Goal: Check status: Check status

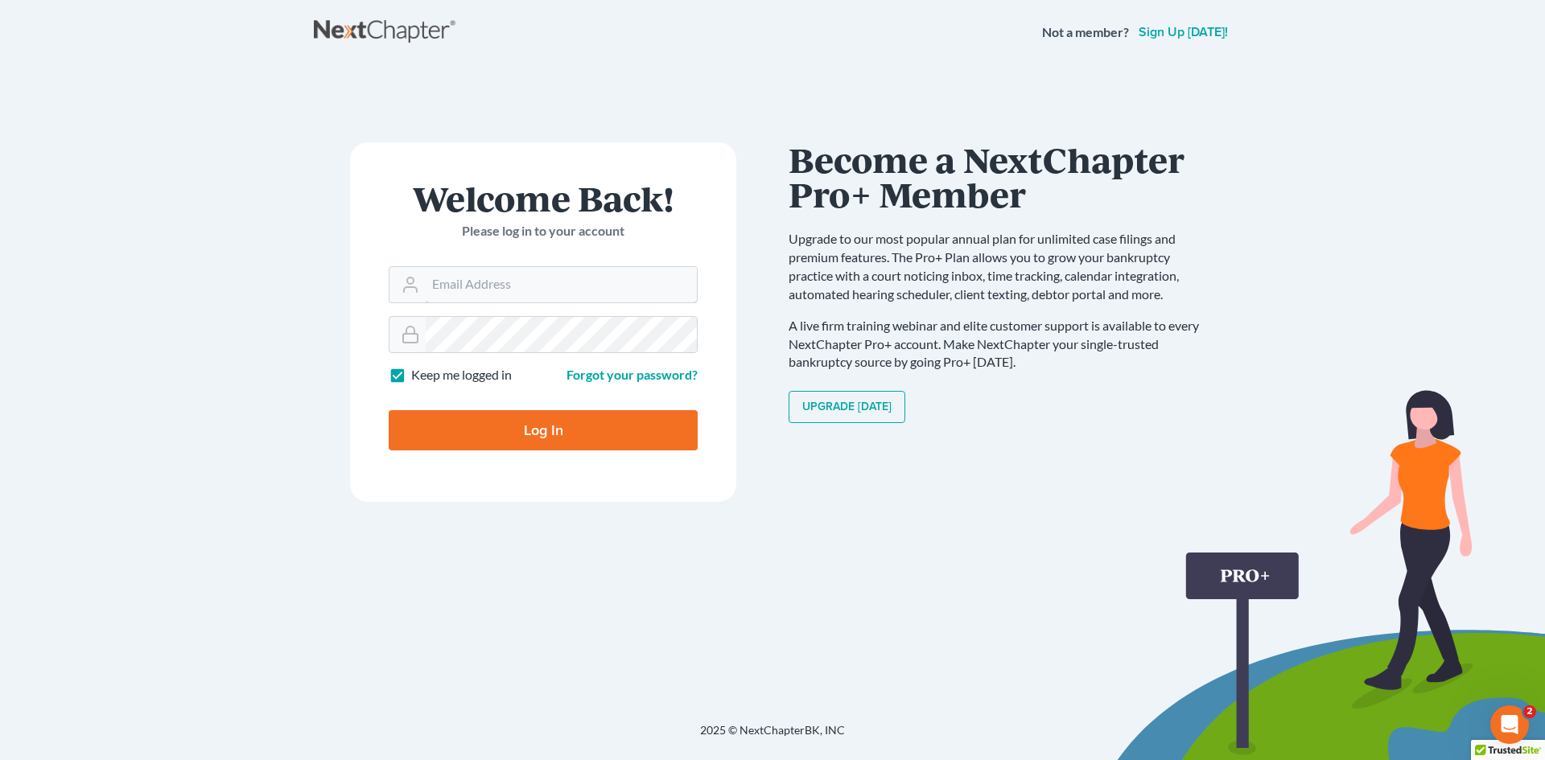
type input "[EMAIL_ADDRESS][DOMAIN_NAME]"
click at [659, 433] on input "Log In" at bounding box center [543, 430] width 309 height 40
type input "Thinking..."
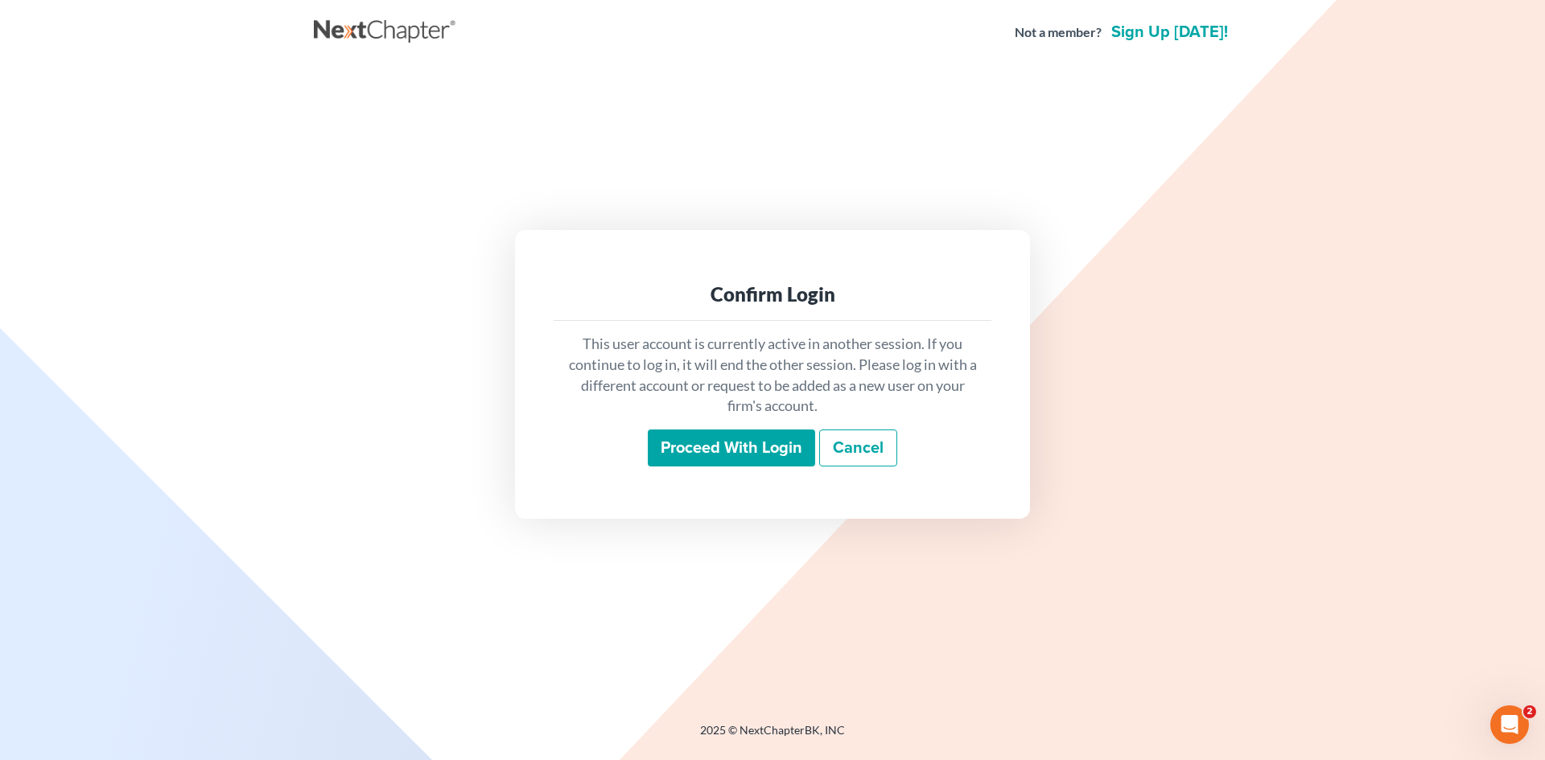
click at [760, 451] on input "Proceed with login" at bounding box center [731, 448] width 167 height 37
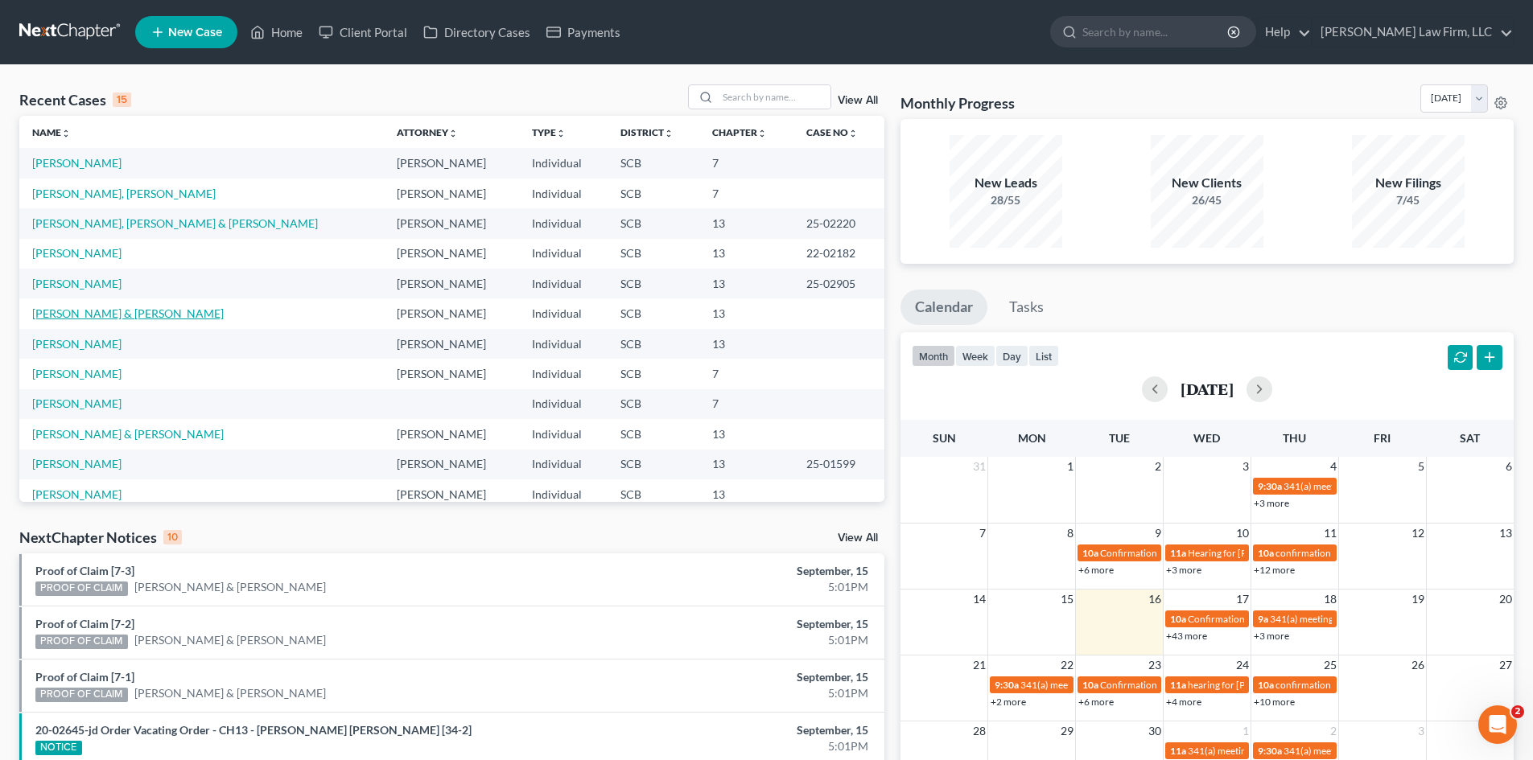
click at [124, 309] on link "Brown, Travis & Legare-Brown, Samantha" at bounding box center [128, 314] width 192 height 14
select select "1"
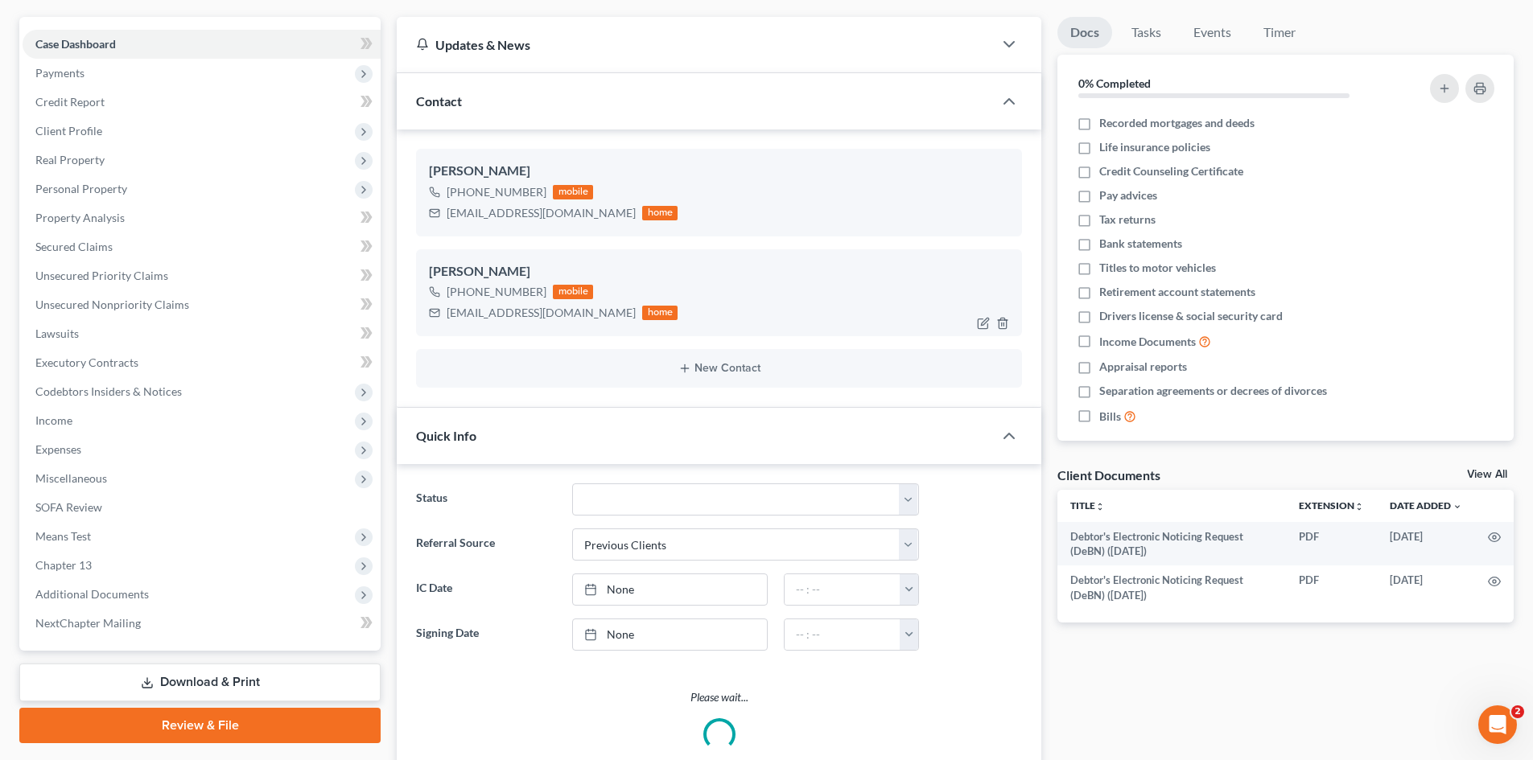
scroll to position [241, 0]
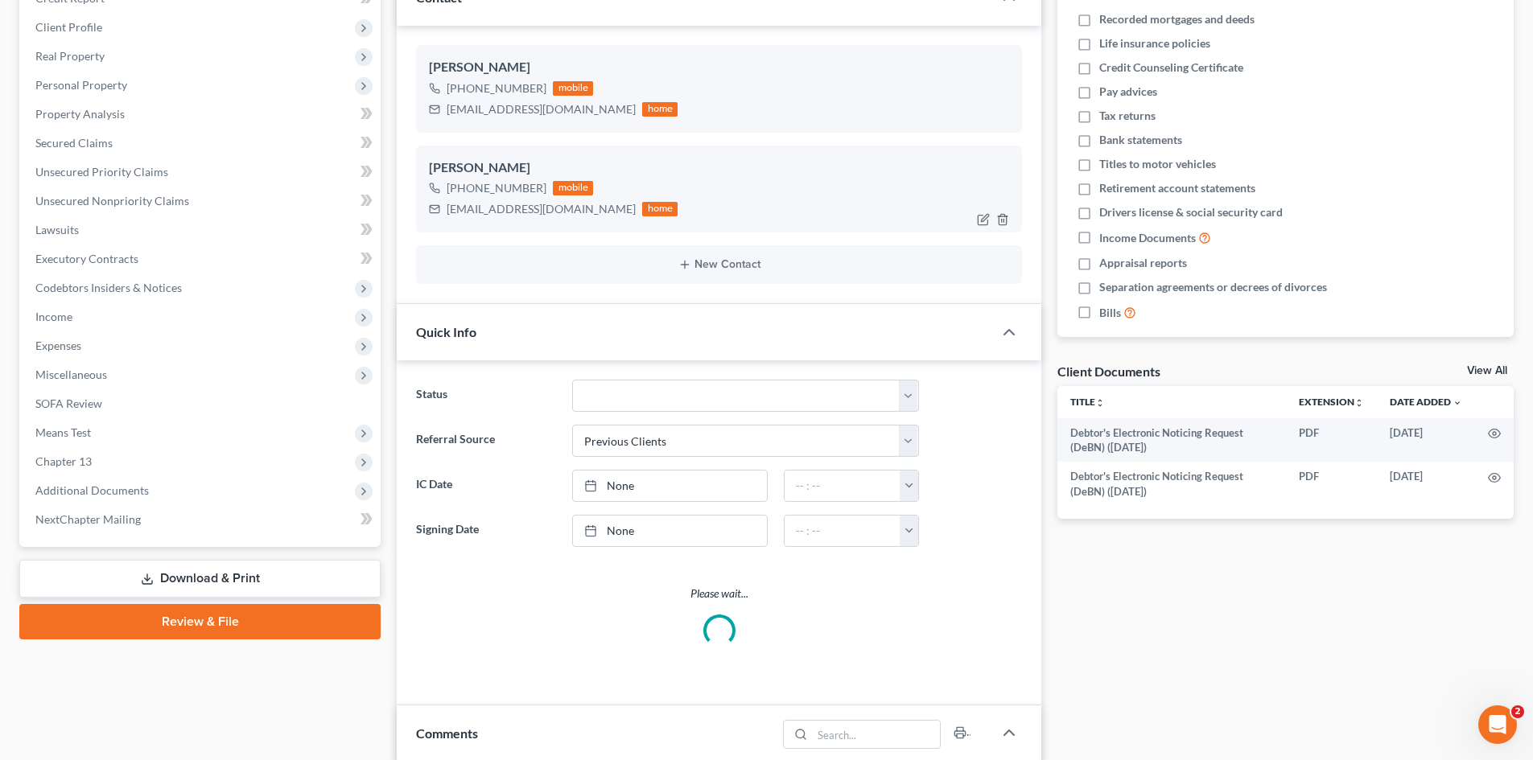
select select "0"
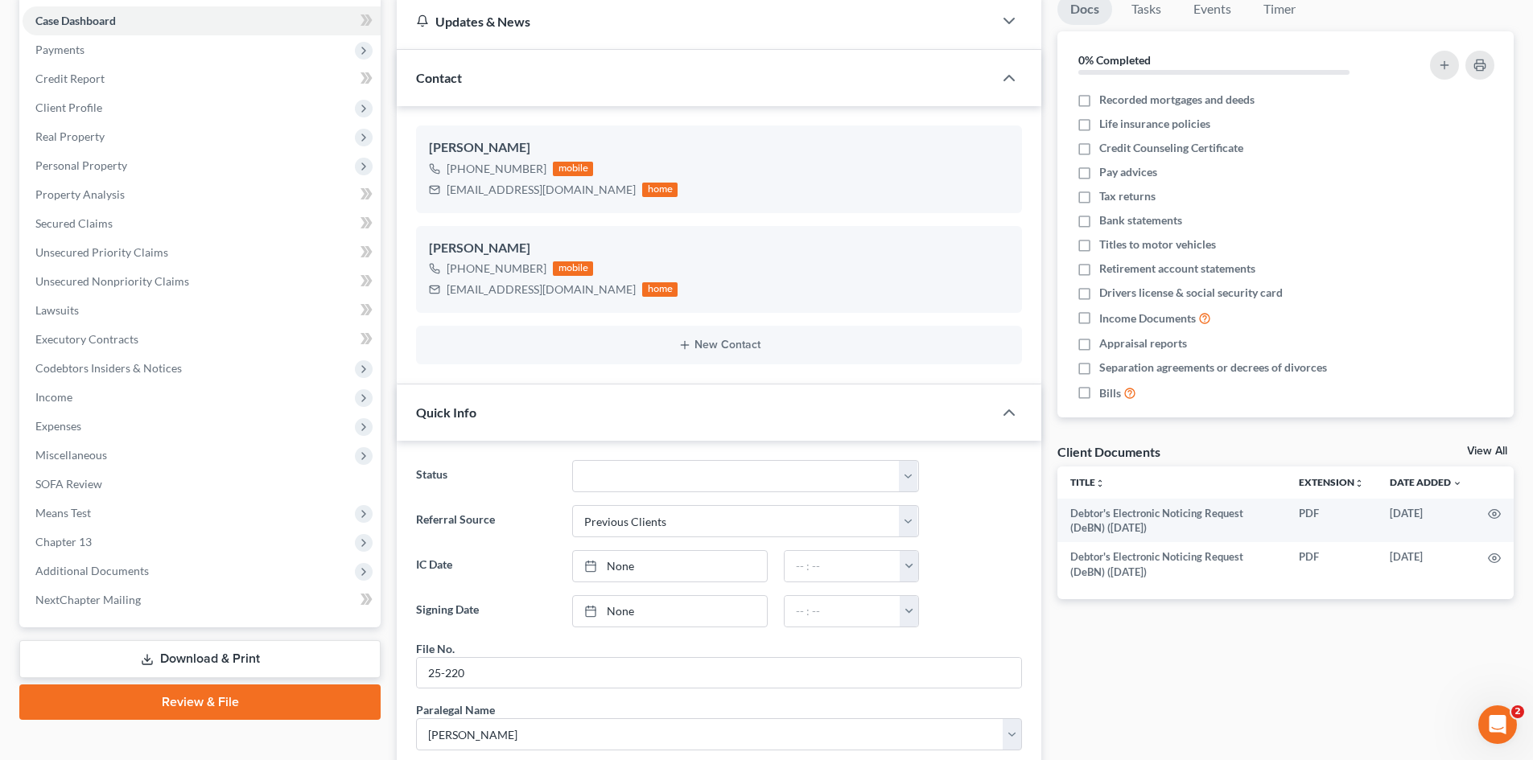
scroll to position [0, 0]
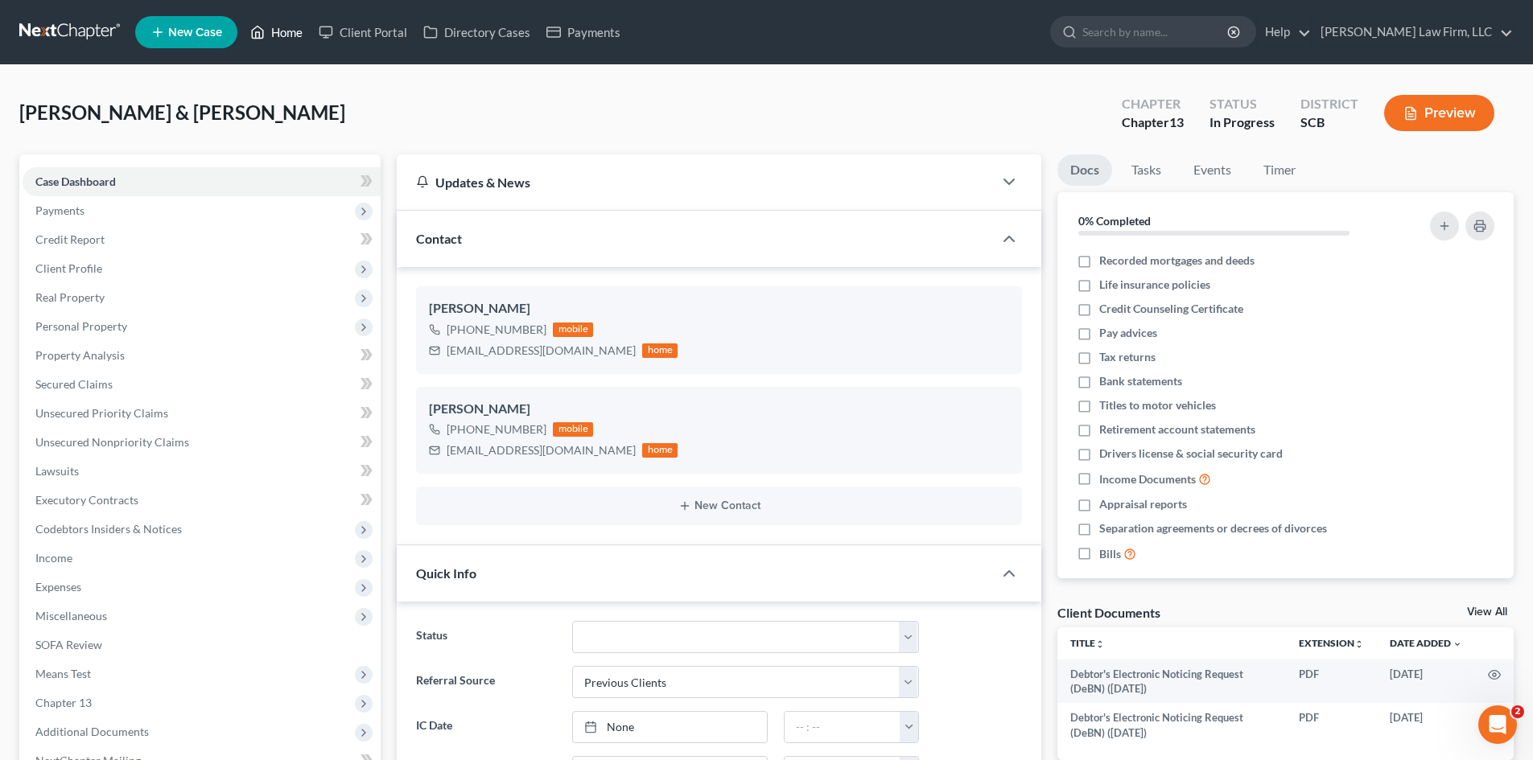
click at [303, 36] on link "Home" at bounding box center [276, 32] width 68 height 29
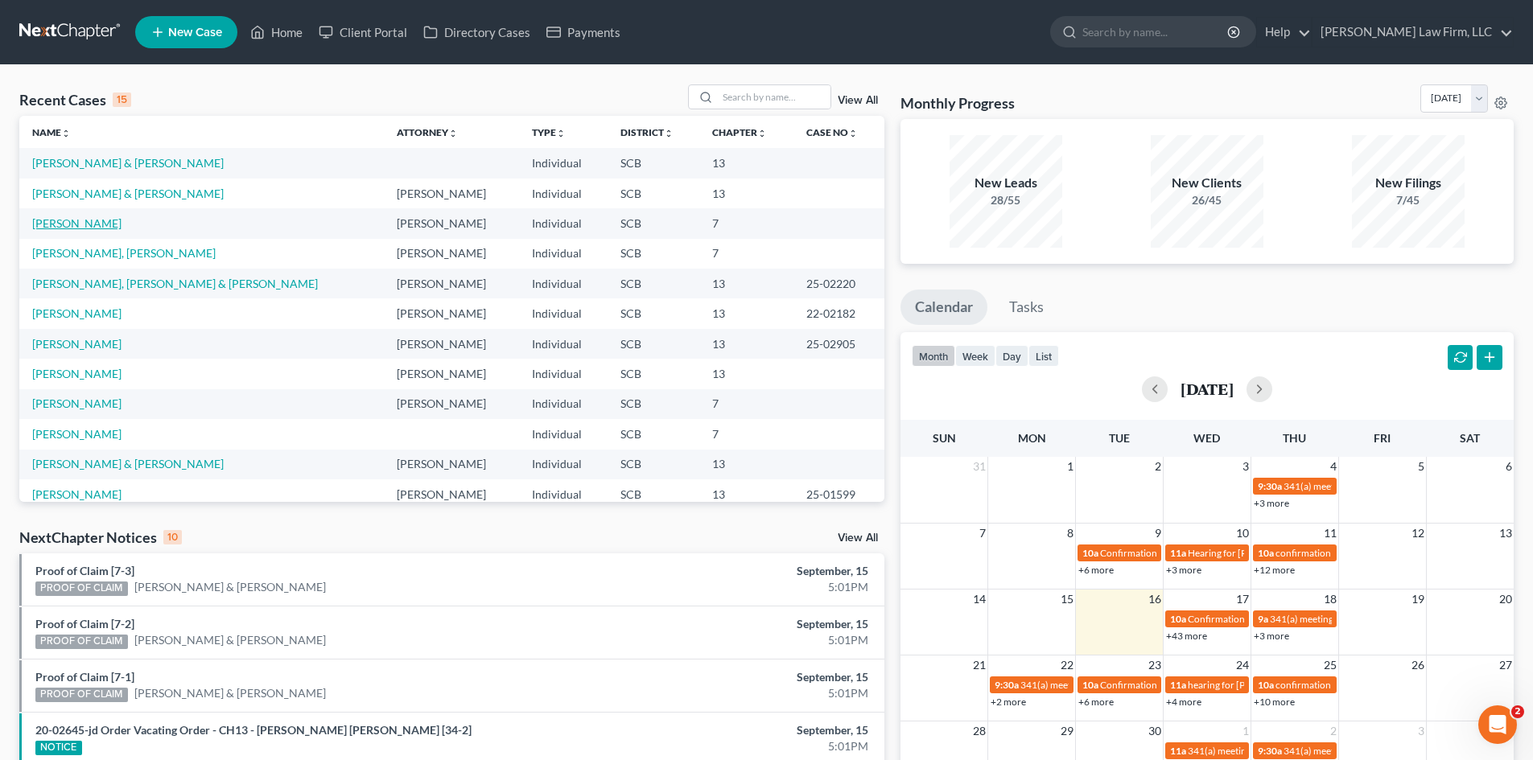
click at [107, 227] on link "Simmons, Jazzalyn" at bounding box center [76, 223] width 89 height 14
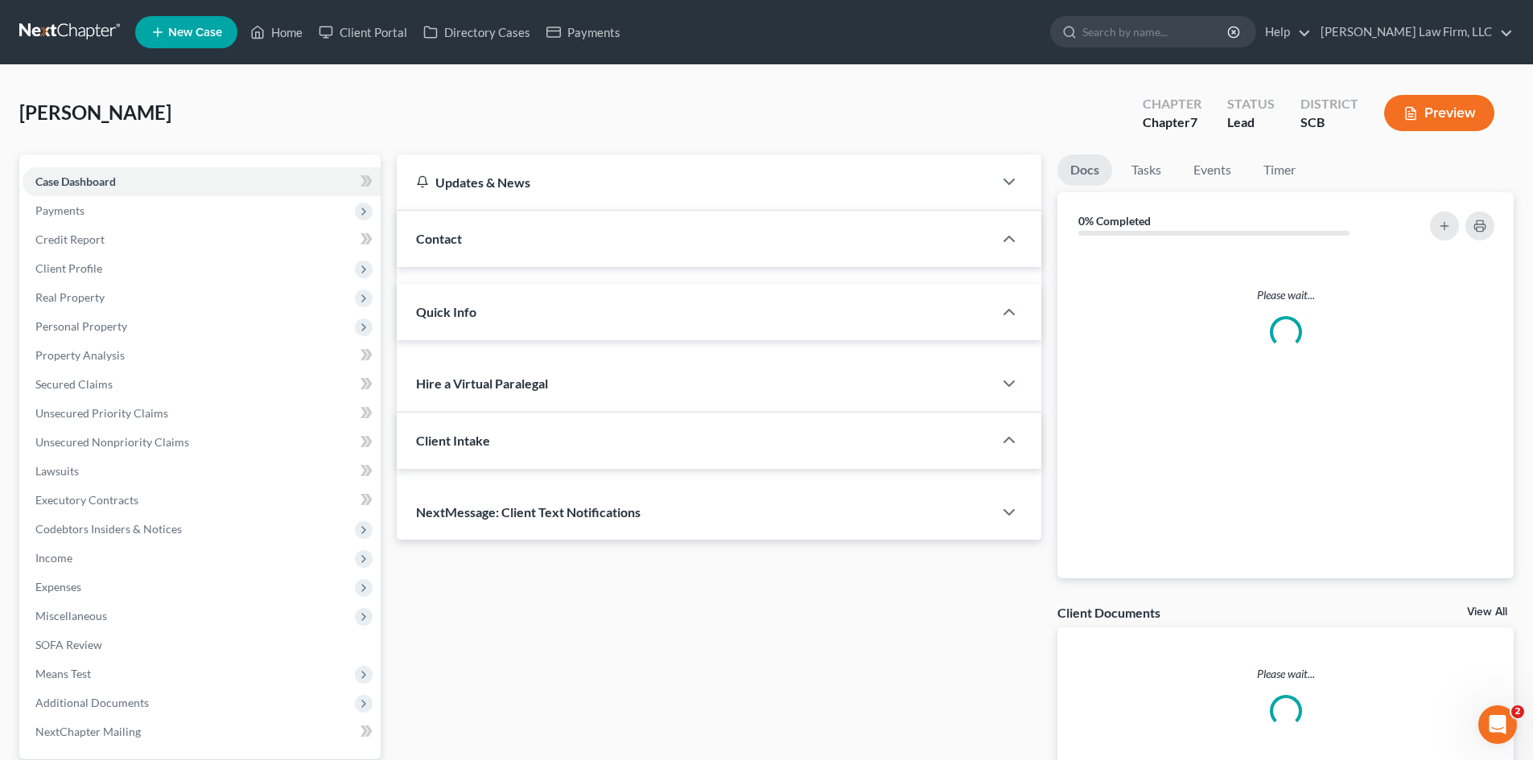
select select "0"
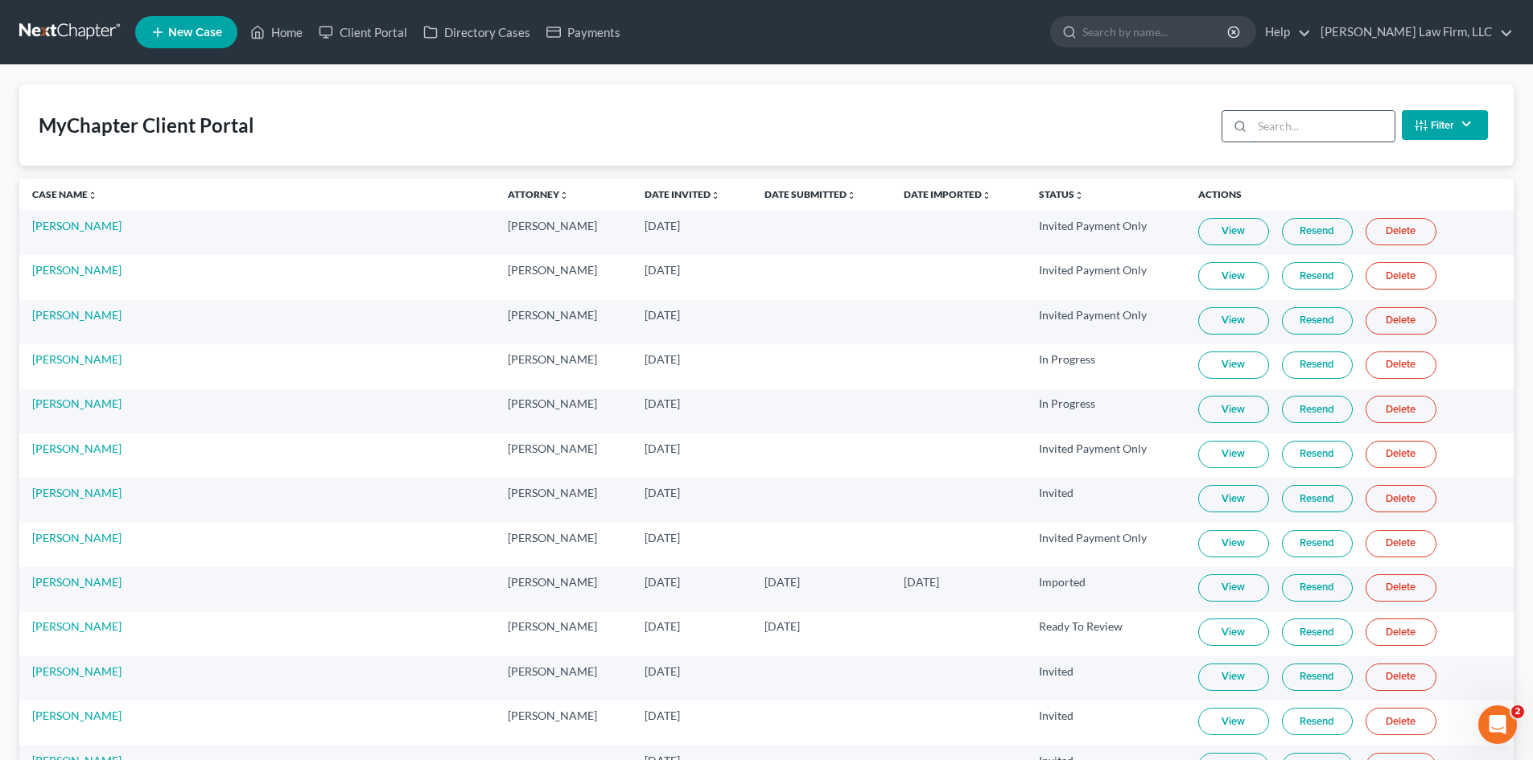
click at [1262, 126] on input "search" at bounding box center [1323, 126] width 142 height 31
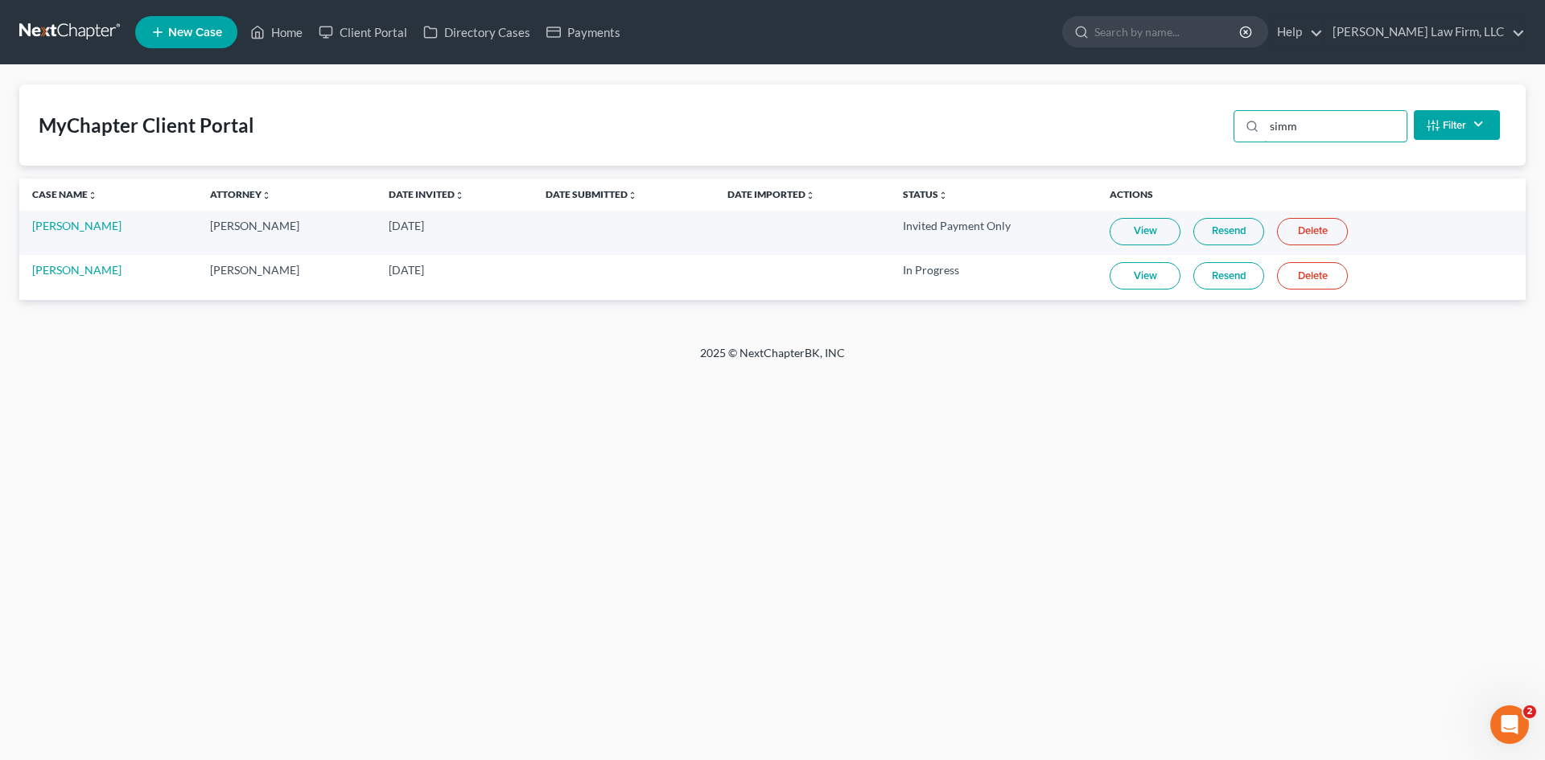
type input "simm"
click at [1137, 276] on link "View" at bounding box center [1145, 275] width 71 height 27
